Goal: Communication & Community: Answer question/provide support

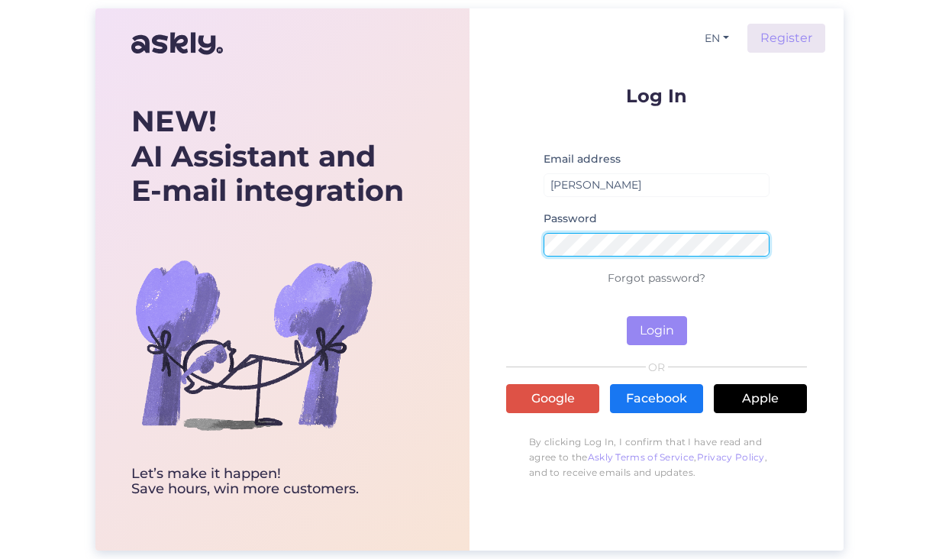
click at [657, 331] on button "Login" at bounding box center [657, 330] width 60 height 29
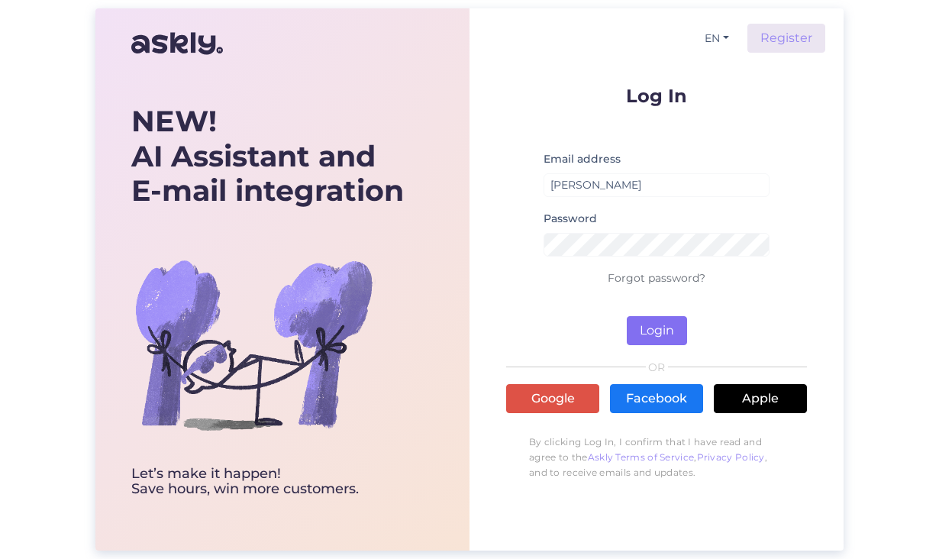
click at [663, 325] on button "Login" at bounding box center [657, 330] width 60 height 29
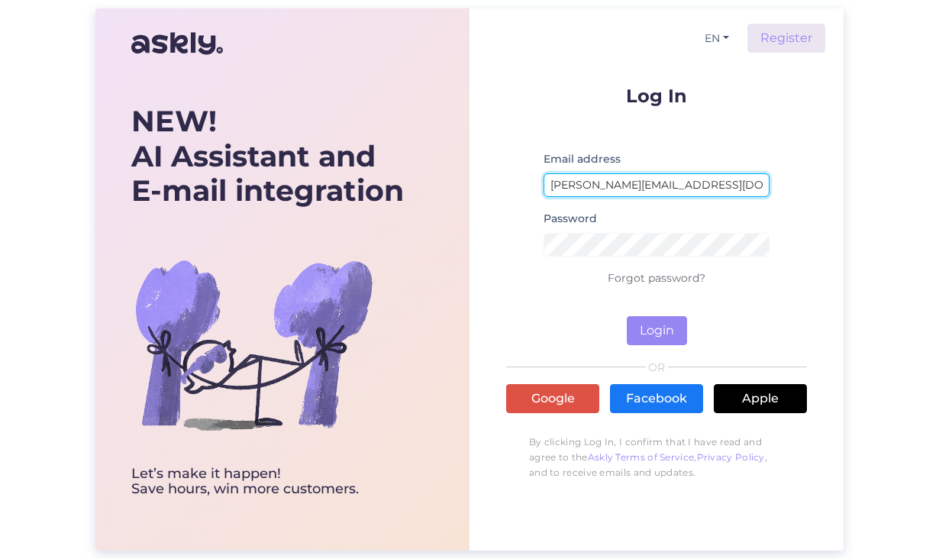
type input "[PERSON_NAME][EMAIL_ADDRESS][DOMAIN_NAME]"
click at [657, 331] on button "Login" at bounding box center [657, 330] width 60 height 29
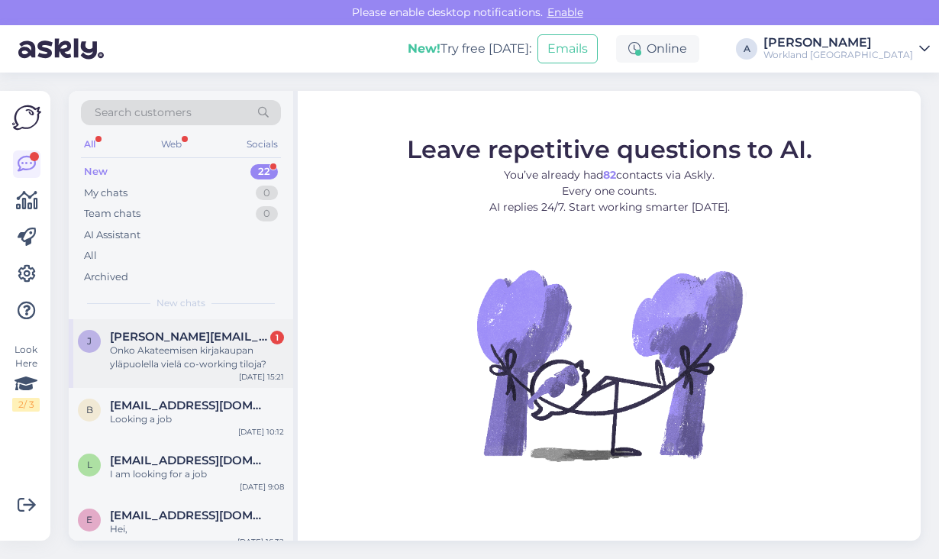
click at [224, 348] on div "Onko Akateemisen kirjakaupan yläpuolella vielä co-working tiloja?" at bounding box center [197, 357] width 174 height 27
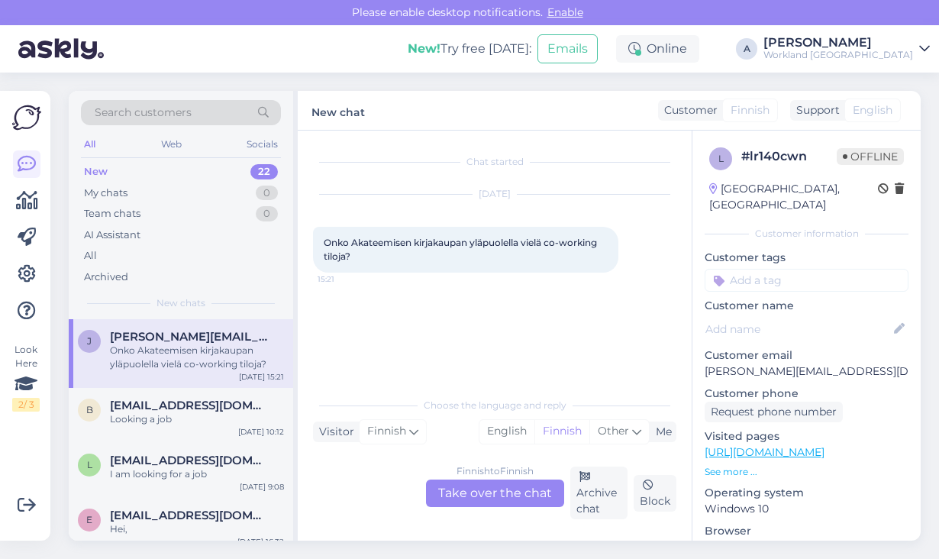
click at [491, 495] on div "Finnish to Finnish Take over the chat" at bounding box center [495, 492] width 138 height 27
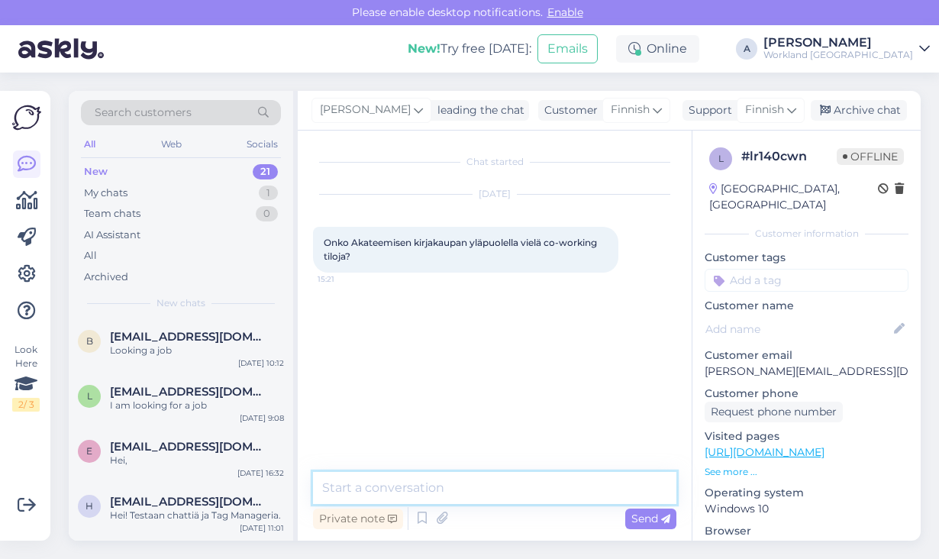
click at [430, 479] on textarea at bounding box center [494, 488] width 363 height 32
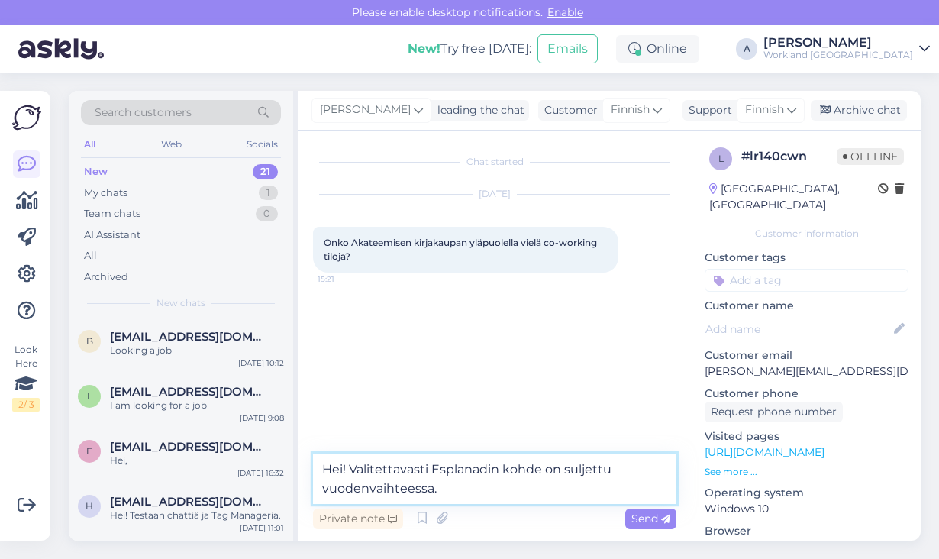
click at [369, 489] on textarea "Hei! Valitettavasti Esplanadin kohde on suljettu vuodenvaihteessa." at bounding box center [494, 478] width 363 height 50
click at [434, 488] on textarea "Hei! Valitettavasti Esplanadin kohde on suljettu vuoden vaihteessa." at bounding box center [494, 478] width 363 height 50
click at [423, 488] on textarea "Hei! Valitettavasti Esplanadin kohde on suljettu vuoden vaihteessa." at bounding box center [494, 478] width 363 height 50
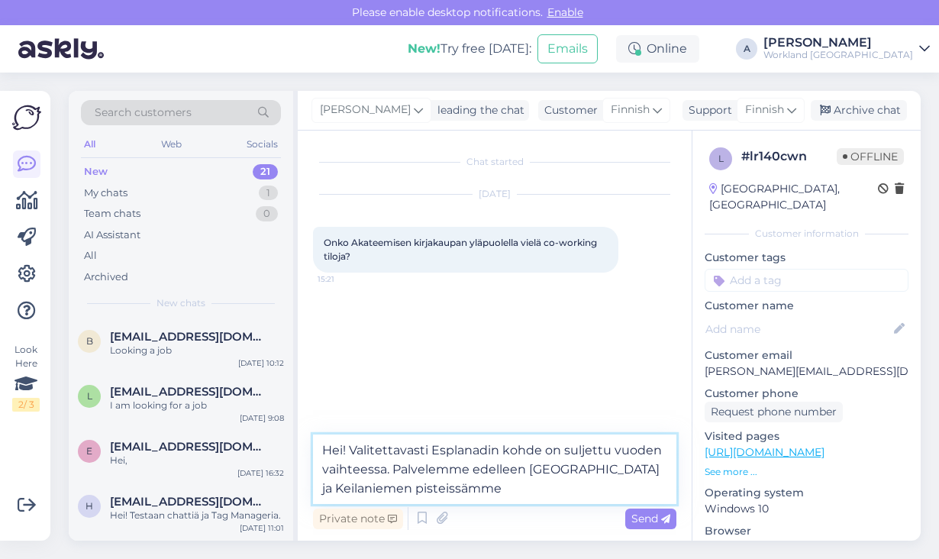
click at [447, 491] on textarea "Hei! Valitettavasti Esplanadin kohde on suljettu vuoden vaihteessa. Palvelemme …" at bounding box center [494, 468] width 363 height 69
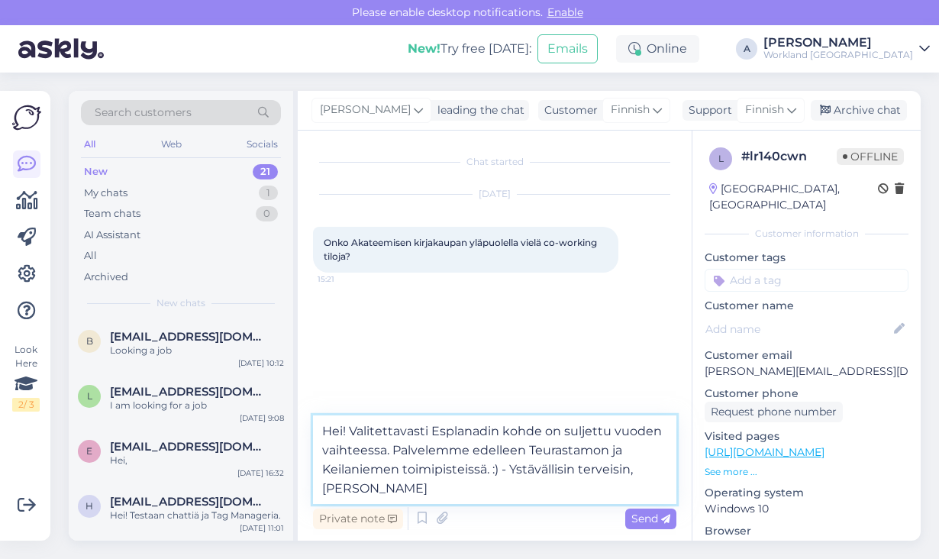
type textarea "Hei! Valitettavasti Esplanadin kohde on suljettu vuoden vaihteessa. Palvelemme …"
